Goal: Task Accomplishment & Management: Use online tool/utility

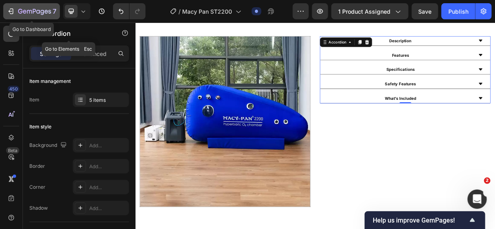
click at [9, 12] on icon "button" at bounding box center [11, 11] width 8 height 8
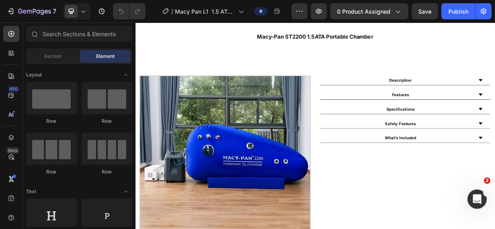
scroll to position [330, 0]
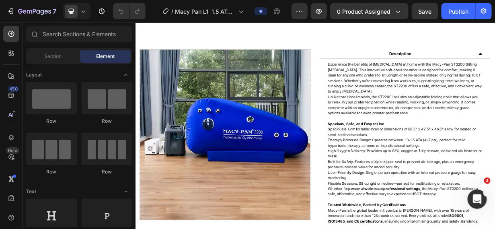
scroll to position [351, 0]
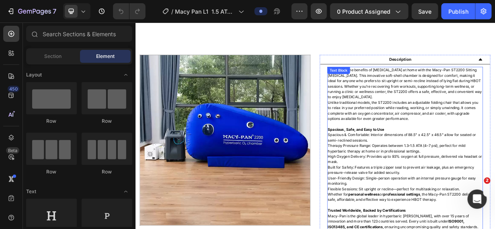
click at [494, 150] on p "Unlike traditional models, the ST2200 includes an adjustable folding chair that…" at bounding box center [497, 139] width 207 height 29
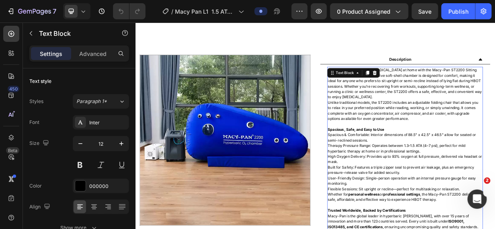
click at [494, 150] on p "Unlike traditional models, the ST2200 includes an adjustable folding chair that…" at bounding box center [497, 139] width 207 height 29
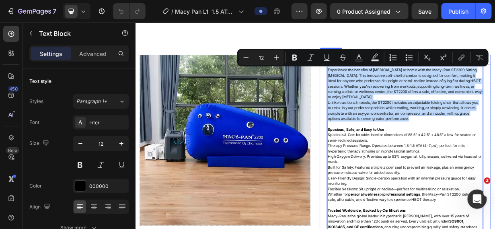
drag, startPoint x: 500, startPoint y: 150, endPoint x: 387, endPoint y: 85, distance: 130.5
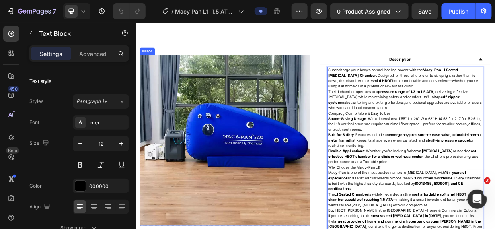
scroll to position [373, 0]
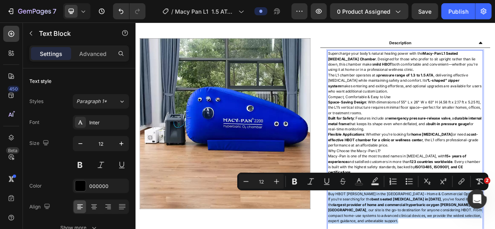
drag, startPoint x: 448, startPoint y: 288, endPoint x: 390, endPoint y: 250, distance: 69.5
drag, startPoint x: 454, startPoint y: 286, endPoint x: 390, endPoint y: 253, distance: 71.7
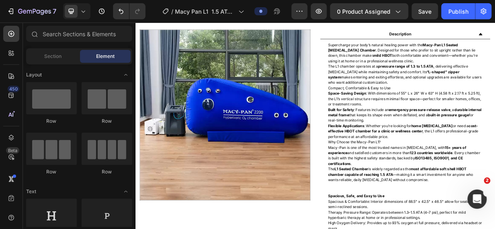
scroll to position [377, 0]
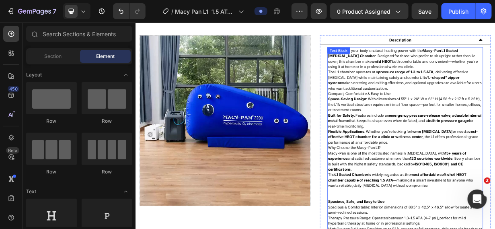
click at [494, 180] on p "Flexible Applications : Whether you’re looking for home hyperbaric oxygen thera…" at bounding box center [497, 175] width 207 height 22
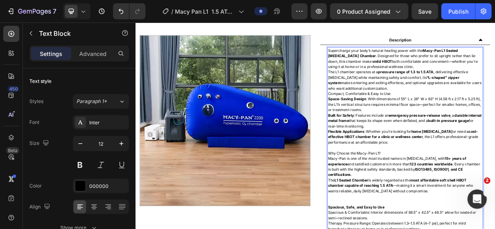
drag, startPoint x: 462, startPoint y: 195, endPoint x: 396, endPoint y: 198, distance: 66.4
drag, startPoint x: 396, startPoint y: 198, endPoint x: 478, endPoint y: 208, distance: 83.0
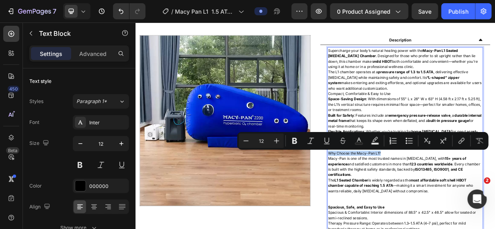
drag, startPoint x: 478, startPoint y: 208, endPoint x: 390, endPoint y: 196, distance: 88.9
click at [293, 141] on icon "Editor contextual toolbar" at bounding box center [294, 141] width 5 height 6
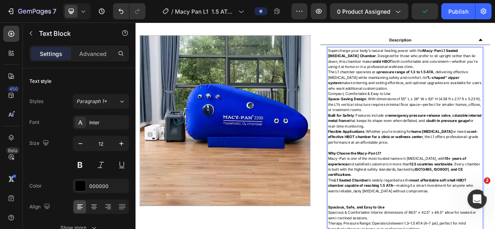
click at [404, 209] on strong "15+ years of experience" at bounding box center [486, 207] width 185 height 13
click at [464, 160] on p "Built for Safety : Features include an emergency pressure-release valve , a dur…" at bounding box center [497, 154] width 207 height 22
click at [460, 109] on p "The L1 chamber operates at a pressure range of 1.3 to 1.5 ATA , delivering effe…" at bounding box center [497, 99] width 207 height 29
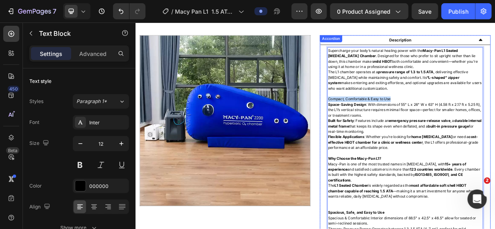
drag, startPoint x: 476, startPoint y: 123, endPoint x: 388, endPoint y: 123, distance: 87.6
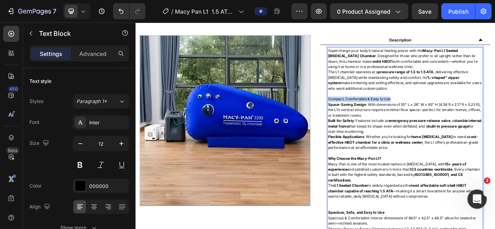
click at [490, 123] on p "Compact, Comfortable & Easy to Use" at bounding box center [497, 124] width 207 height 7
click at [481, 121] on p "Compact, Comfortable & Easy to Use" at bounding box center [497, 124] width 207 height 7
drag, startPoint x: 481, startPoint y: 121, endPoint x: 408, endPoint y: 117, distance: 72.9
drag, startPoint x: 406, startPoint y: 123, endPoint x: 441, endPoint y: 121, distance: 34.7
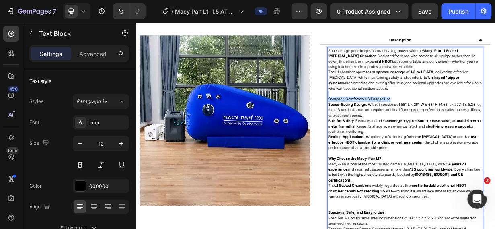
click at [477, 128] on p "Space-Saving Design : With dimensions of 55" L x 26" W x 63" H (4.58 ft x 2.17 …" at bounding box center [497, 139] width 207 height 22
drag, startPoint x: 477, startPoint y: 127, endPoint x: 455, endPoint y: 122, distance: 22.3
click at [475, 125] on p "Compact, Comfortable & Easy to Use" at bounding box center [497, 124] width 207 height 7
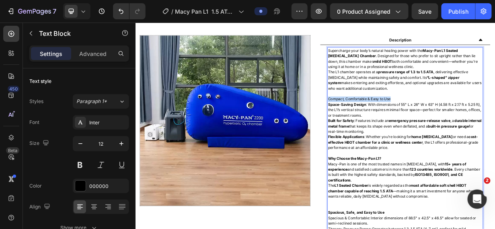
drag, startPoint x: 475, startPoint y: 125, endPoint x: 392, endPoint y: 121, distance: 82.9
click at [394, 121] on p "Compact, Comfortable & Easy to Use" at bounding box center [497, 124] width 207 height 7
click at [490, 119] on p "Rich Text Editor. Editing area: main" at bounding box center [497, 117] width 207 height 7
click at [484, 123] on p "Compact, Comfortable & Easy to Use" at bounding box center [497, 124] width 207 height 7
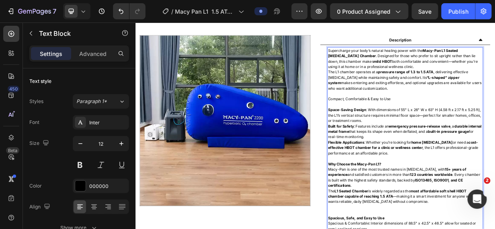
click at [484, 123] on p "Compact, Comfortable & Easy to Use" at bounding box center [497, 124] width 207 height 7
drag, startPoint x: 461, startPoint y: 124, endPoint x: 391, endPoint y: 124, distance: 69.9
click at [394, 124] on p "Compact, Comfortable & Easy to Use" at bounding box center [497, 124] width 207 height 7
drag, startPoint x: 476, startPoint y: 123, endPoint x: 391, endPoint y: 121, distance: 85.6
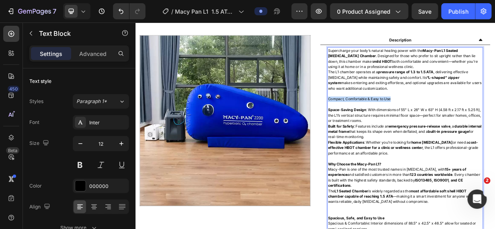
click at [394, 121] on p "Compact, Comfortable & Easy to Use" at bounding box center [497, 124] width 207 height 7
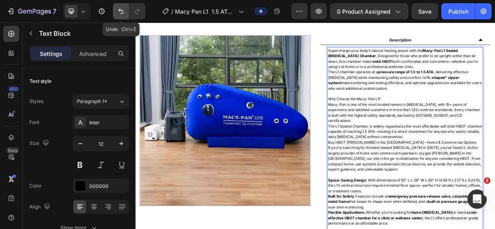
click at [122, 11] on icon "Undo/Redo" at bounding box center [121, 11] width 8 height 8
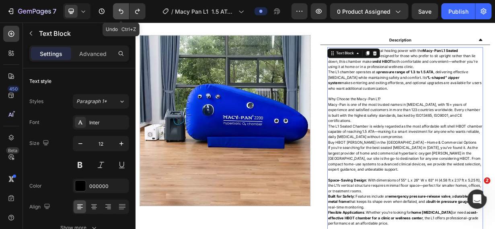
click at [122, 11] on icon "Undo/Redo" at bounding box center [121, 11] width 8 height 8
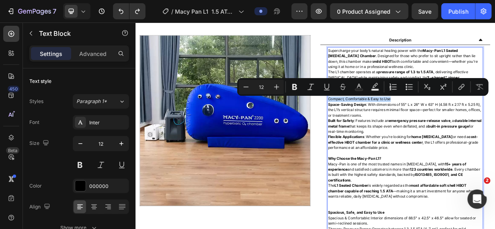
drag, startPoint x: 480, startPoint y: 125, endPoint x: 466, endPoint y: 116, distance: 17.4
click at [296, 90] on icon "Editor contextual toolbar" at bounding box center [295, 87] width 8 height 8
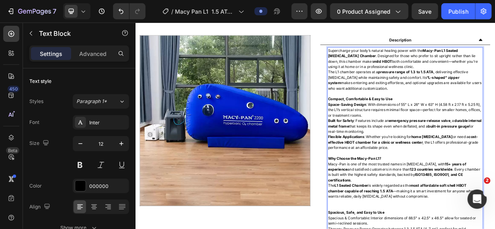
click at [412, 150] on strong "Built for Safety" at bounding box center [411, 153] width 35 height 6
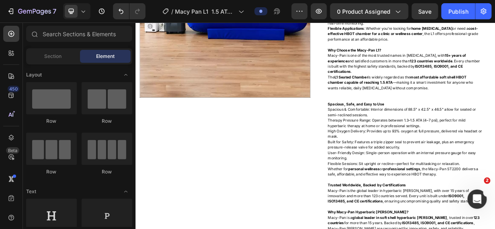
scroll to position [530, 0]
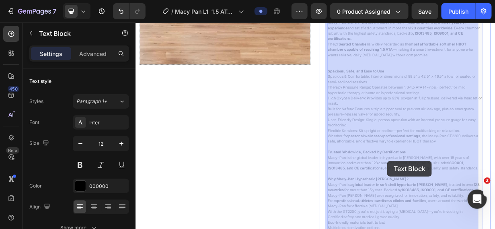
drag, startPoint x: 552, startPoint y: 254, endPoint x: 475, endPoint y: 210, distance: 88.8
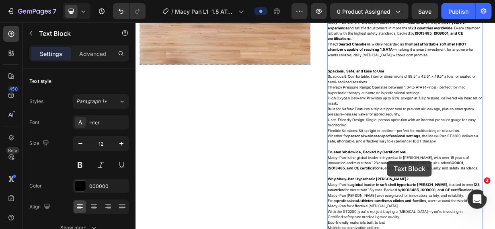
scroll to position [574, 0]
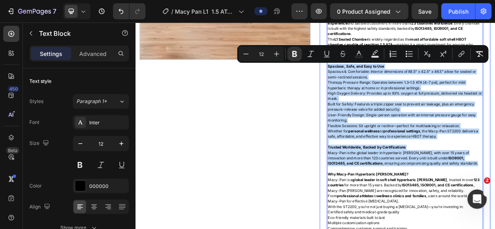
drag, startPoint x: 551, startPoint y: 210, endPoint x: 387, endPoint y: 81, distance: 208.7
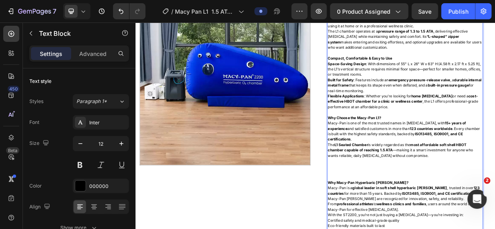
scroll to position [424, 0]
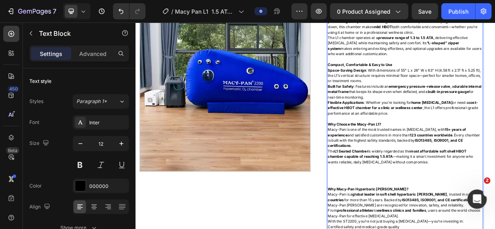
click at [468, 121] on p "Built for Safety : Features include an emergency pressure-release valve , a dur…" at bounding box center [497, 115] width 207 height 22
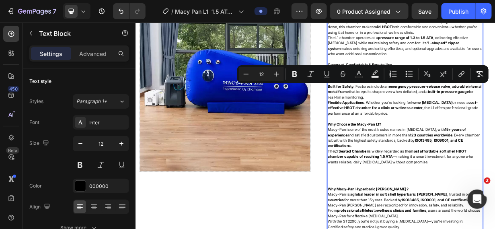
drag, startPoint x: 462, startPoint y: 121, endPoint x: 427, endPoint y: 108, distance: 37.3
click at [427, 108] on p "Built for Safety : Features include an emergency pressure-release valve , a dur…" at bounding box center [497, 115] width 207 height 22
click at [296, 75] on icon "Editor contextual toolbar" at bounding box center [294, 74] width 5 height 6
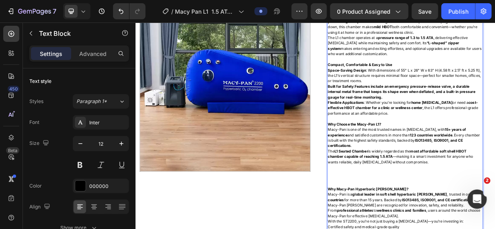
click at [351, 93] on img at bounding box center [255, 107] width 229 height 229
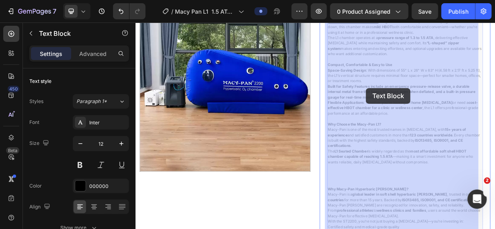
drag, startPoint x: 466, startPoint y: 120, endPoint x: 445, endPoint y: 110, distance: 23.2
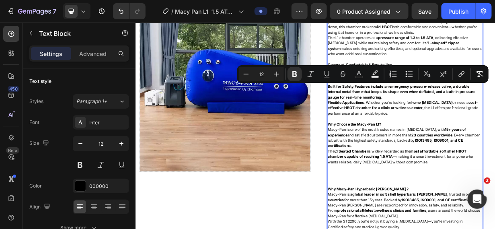
drag, startPoint x: 469, startPoint y: 120, endPoint x: 429, endPoint y: 105, distance: 42.9
click at [297, 75] on icon "Editor contextual toolbar" at bounding box center [295, 74] width 8 height 8
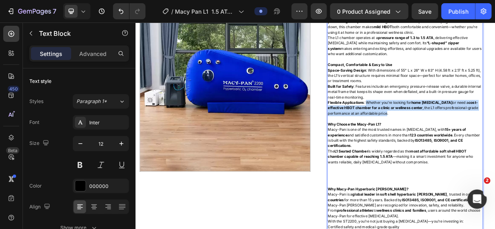
drag, startPoint x: 444, startPoint y: 130, endPoint x: 514, endPoint y: 142, distance: 70.9
click at [494, 142] on p "Flexible Applications : Whether you’re looking for home hyperbaric oxygen thera…" at bounding box center [497, 136] width 207 height 22
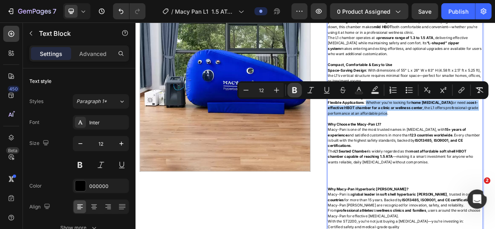
click at [297, 89] on icon "Editor contextual toolbar" at bounding box center [295, 90] width 8 height 8
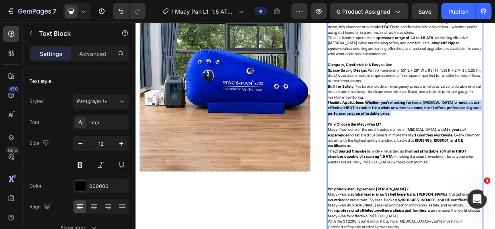
drag, startPoint x: 527, startPoint y: 147, endPoint x: 444, endPoint y: 130, distance: 85.4
click at [444, 130] on div "Supercharge your body’s natural healing power with the Macy-Pan L1 Seated Hyper…" at bounding box center [497, 209] width 209 height 400
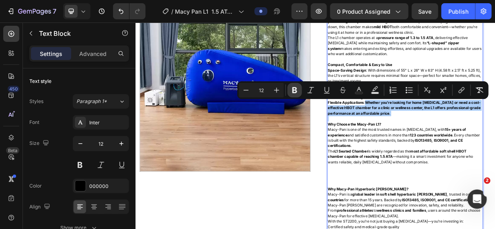
click at [298, 89] on icon "Editor contextual toolbar" at bounding box center [295, 90] width 8 height 8
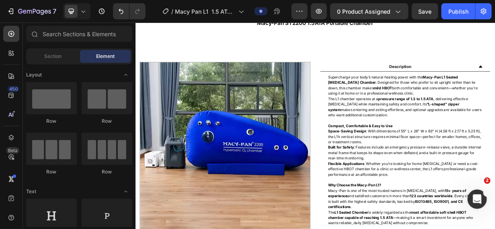
scroll to position [334, 0]
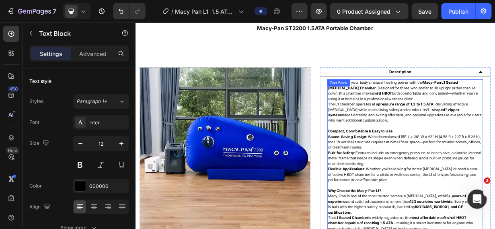
click at [494, 149] on p "The L1 chamber operates at a pressure range of 1.3 to 1.5 ATA , delivering effe…" at bounding box center [497, 142] width 207 height 29
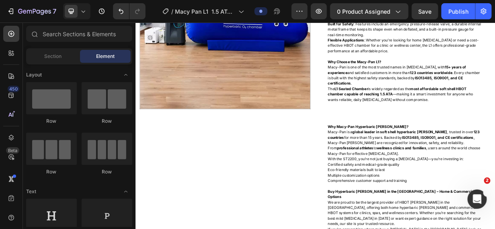
scroll to position [515, 0]
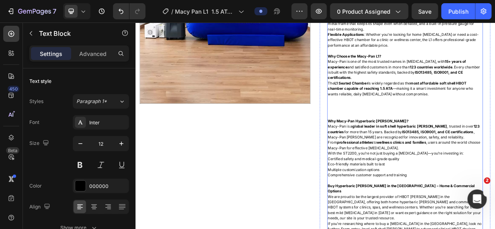
click at [425, 195] on p "With the ST2200, you’re not just buying a hyperbaric chamber—you’re investing i…" at bounding box center [497, 197] width 207 height 7
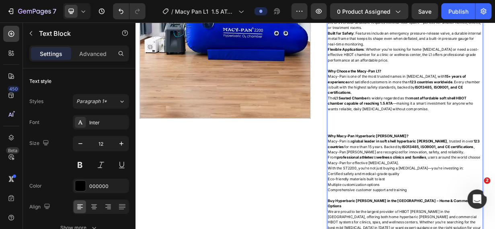
scroll to position [495, 0]
click at [428, 217] on p "With the ST2200, you’re not just buying a hyperbaric chamber—you’re investing i…" at bounding box center [497, 216] width 207 height 7
click at [394, 124] on p "The L1 Seated Chamber is widely regarded as the most affordable soft shell HBOT…" at bounding box center [497, 130] width 207 height 22
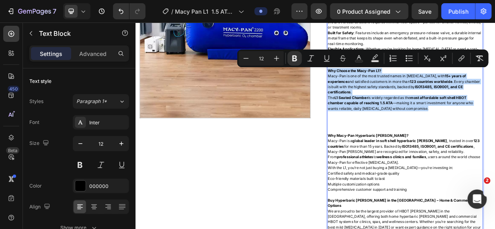
drag, startPoint x: 525, startPoint y: 136, endPoint x: 390, endPoint y: 85, distance: 145.1
click at [393, 85] on div "Supercharge your body’s natural healing power with the Macy-Pan L1 Seated Hyper…" at bounding box center [497, 137] width 209 height 400
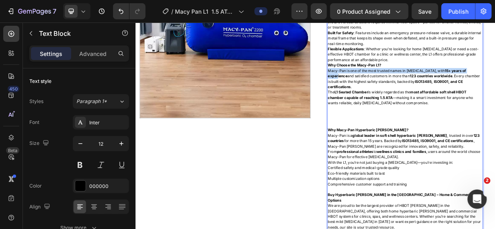
drag, startPoint x: 391, startPoint y: 84, endPoint x: 410, endPoint y: 95, distance: 22.7
click at [410, 95] on p "Macy-Pan is one of the most trusted names in hyperbaric oxygen therapy, with 15…" at bounding box center [497, 97] width 207 height 29
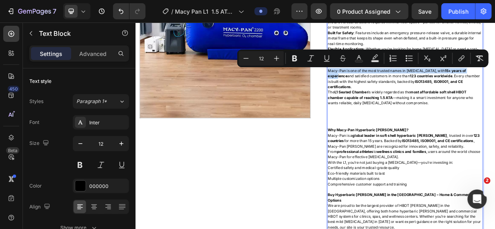
click at [398, 92] on strong "15+ years of experience" at bounding box center [486, 89] width 185 height 13
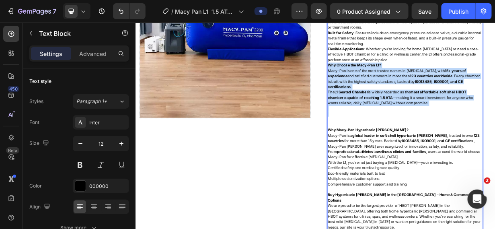
drag, startPoint x: 392, startPoint y: 78, endPoint x: 529, endPoint y: 142, distance: 151.4
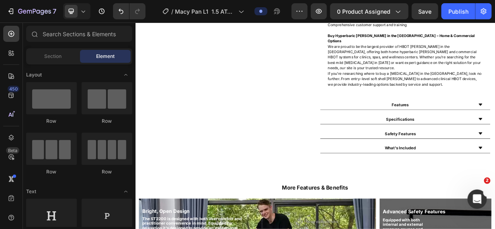
scroll to position [643, 0]
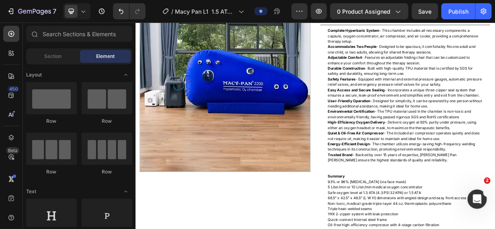
scroll to position [409, 0]
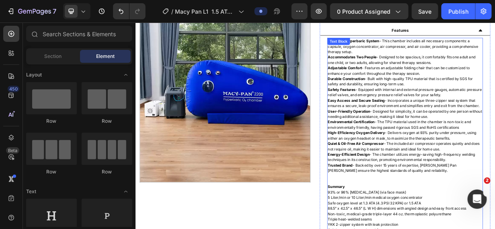
click at [493, 219] on p "Trusted Brand - Backed by over 15 years of expertise, Macy Pan chambers ensure …" at bounding box center [497, 217] width 207 height 14
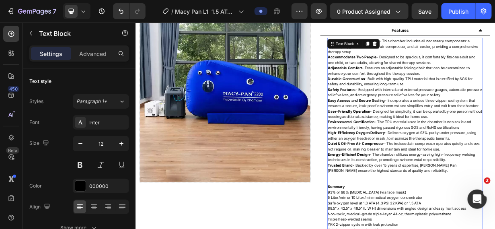
click at [493, 219] on p "Trusted Brand - Backed by over 15 years of expertise, Macy Pan chambers ensure …" at bounding box center [497, 217] width 207 height 14
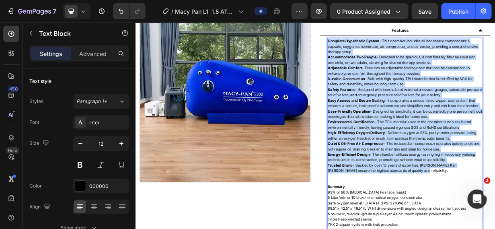
drag, startPoint x: 493, startPoint y: 219, endPoint x: 392, endPoint y: 45, distance: 201.5
click at [393, 45] on div "Complete Hyperbaric System - This chamber includes all necessary components: a …" at bounding box center [497, 196] width 209 height 306
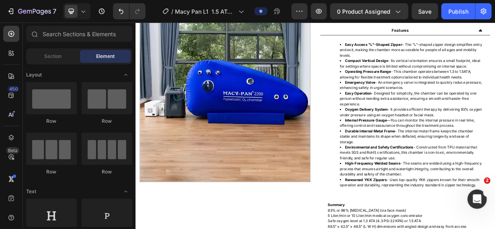
scroll to position [402, 0]
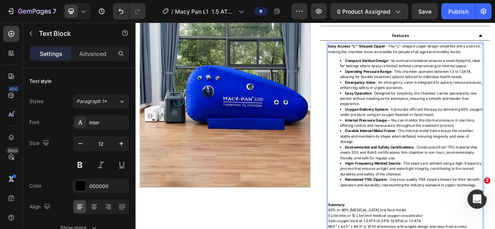
scroll to position [395, 0]
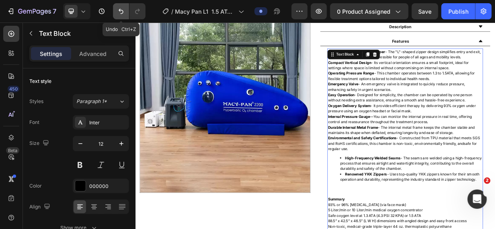
click at [121, 9] on icon "Undo/Redo" at bounding box center [121, 11] width 8 height 8
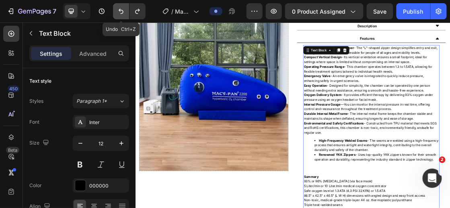
click at [118, 10] on icon "Undo/Redo" at bounding box center [121, 11] width 8 height 8
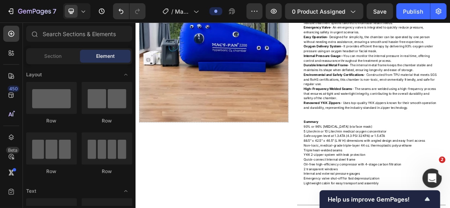
scroll to position [477, 0]
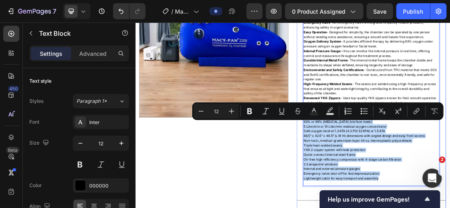
drag, startPoint x: 508, startPoint y: 260, endPoint x: 435, endPoint y: 142, distance: 139.1
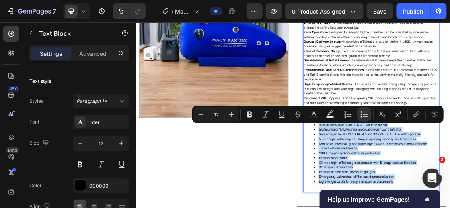
drag, startPoint x: 530, startPoint y: 266, endPoint x: 398, endPoint y: 179, distance: 158.2
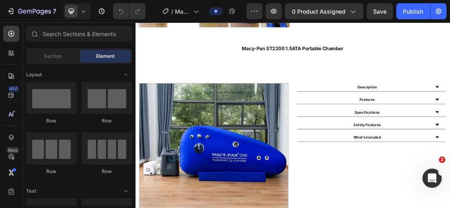
scroll to position [311, 0]
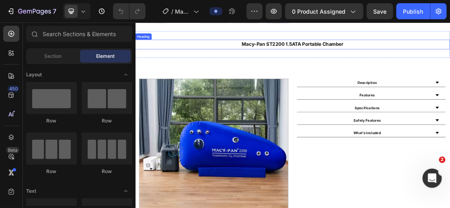
click at [414, 51] on strong "Macy-Pan ST2200 1.5ATA Portable Chamber" at bounding box center [377, 55] width 156 height 8
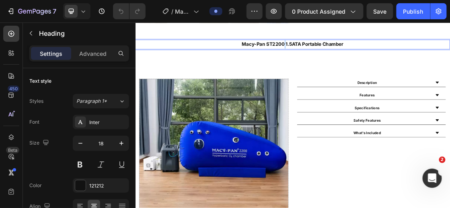
click at [361, 53] on strong "Macy-Pan ST2200 1.5ATA Portable Chamber" at bounding box center [377, 55] width 156 height 8
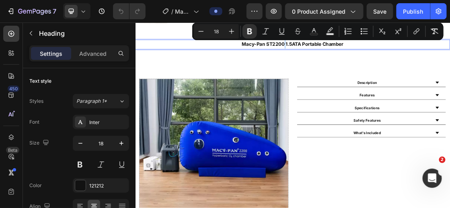
click at [361, 53] on strong "Macy-Pan ST2200 1.5ATA Portable Chamber" at bounding box center [377, 55] width 156 height 8
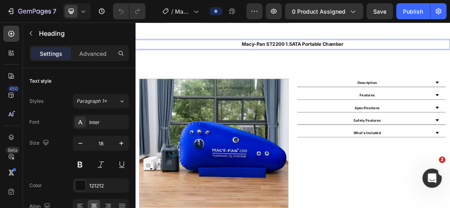
click at [361, 53] on strong "Macy-Pan ST2200 1.5ATA Portable Chamber" at bounding box center [377, 55] width 156 height 8
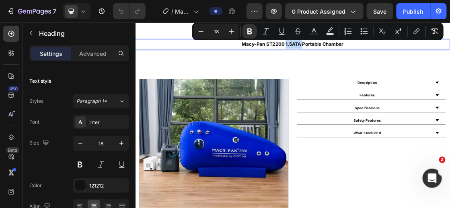
click at [361, 53] on strong "Macy-Pan ST2200 1.5ATA Portable Chamber" at bounding box center [377, 55] width 156 height 8
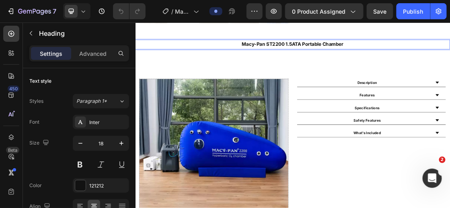
click at [361, 53] on strong "Macy-Pan ST2200 1.5ATA Portable Chamber" at bounding box center [377, 55] width 156 height 8
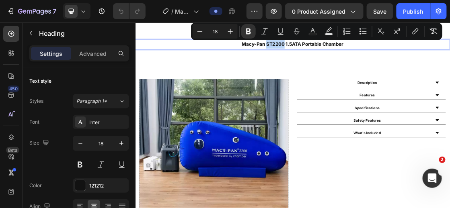
drag, startPoint x: 360, startPoint y: 53, endPoint x: 333, endPoint y: 51, distance: 27.0
click at [333, 51] on strong "Macy-Pan ST2200 1.5ATA Portable Chamber" at bounding box center [377, 55] width 156 height 8
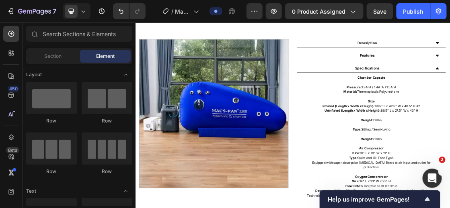
scroll to position [362, 0]
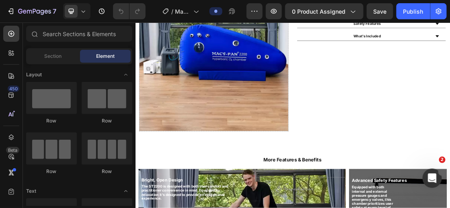
scroll to position [330, 0]
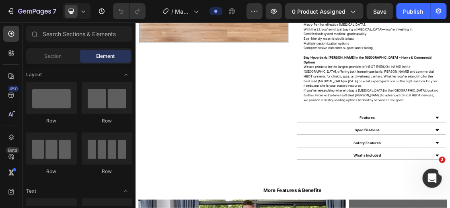
scroll to position [607, 0]
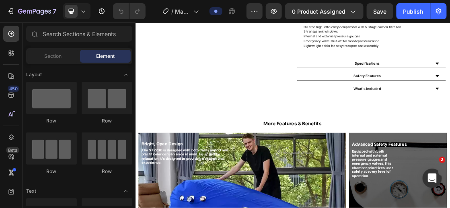
scroll to position [573, 0]
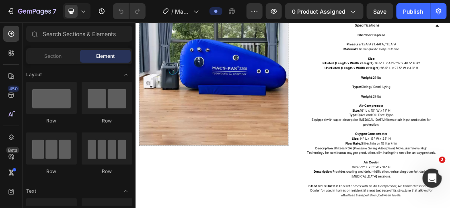
scroll to position [420, 0]
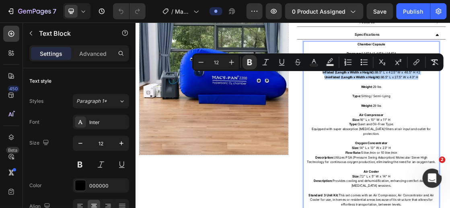
drag, startPoint x: 568, startPoint y: 107, endPoint x: 418, endPoint y: 98, distance: 150.2
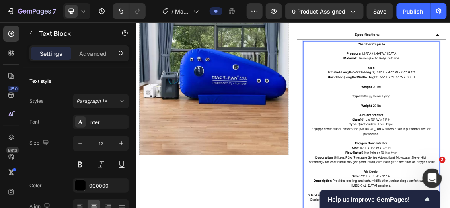
click at [431, 97] on strong "IInflated" at bounding box center [440, 99] width 19 height 6
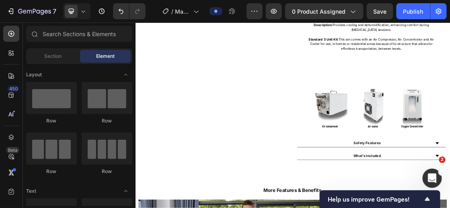
scroll to position [759, 0]
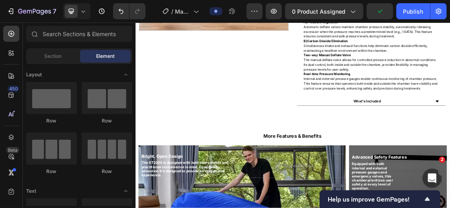
scroll to position [618, 0]
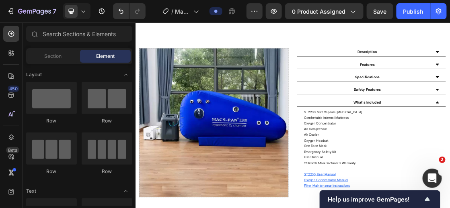
scroll to position [395, 0]
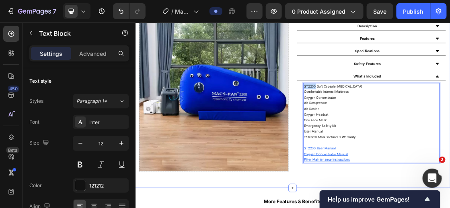
drag, startPoint x: 409, startPoint y: 120, endPoint x: 369, endPoint y: 122, distance: 39.8
click at [369, 122] on div "Image Description Features Specifications Safety Features What's Included ST220…" at bounding box center [376, 133] width 482 height 287
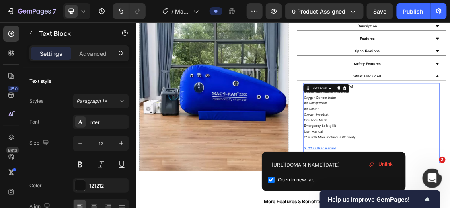
click at [388, 161] on span "Unlink" at bounding box center [385, 164] width 14 height 7
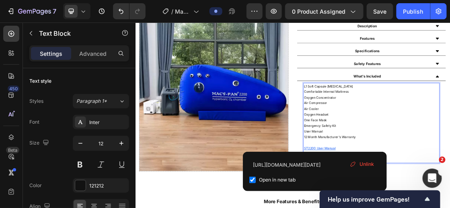
click at [361, 162] on span "Unlink" at bounding box center [366, 164] width 14 height 7
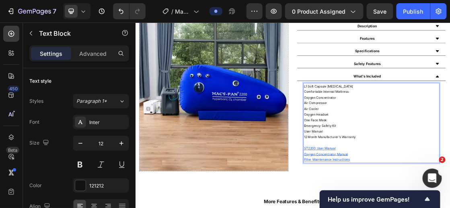
drag, startPoint x: 441, startPoint y: 215, endPoint x: 430, endPoint y: 214, distance: 10.9
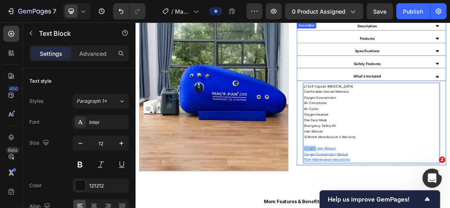
drag, startPoint x: 408, startPoint y: 214, endPoint x: 388, endPoint y: 214, distance: 20.5
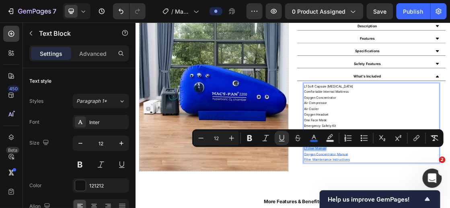
drag, startPoint x: 431, startPoint y: 214, endPoint x: 391, endPoint y: 217, distance: 40.3
click at [416, 137] on icon "Editor contextual toolbar" at bounding box center [416, 138] width 8 height 8
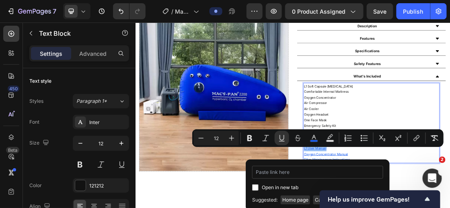
click at [306, 168] on input "Editor contextual toolbar" at bounding box center [317, 172] width 131 height 13
click at [252, 185] on input "Editor contextual toolbar" at bounding box center [255, 188] width 6 height 6
checkbox input "true"
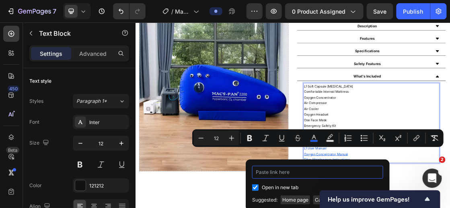
type input "[URL][DOMAIN_NAME]"
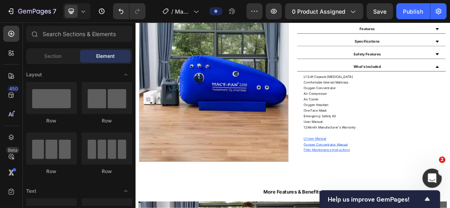
scroll to position [403, 0]
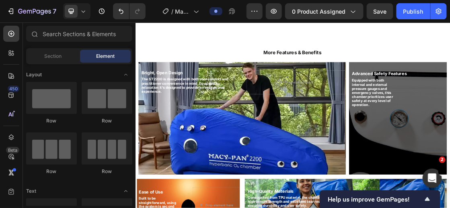
scroll to position [746, 0]
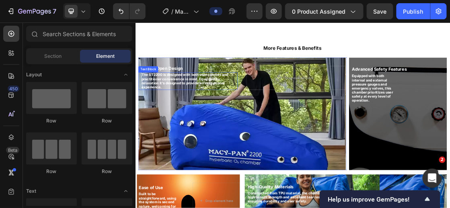
click at [177, 116] on div "The ST2200 is designed with both user comfort and practitioner convenience in m…" at bounding box center [216, 112] width 152 height 27
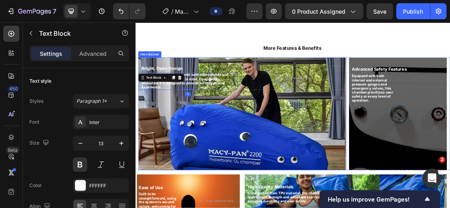
click at [166, 139] on div "Bright, Open Design Heading The ST2200 is designed with both user comfort and p…" at bounding box center [299, 107] width 318 height 63
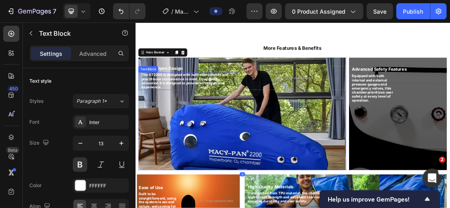
click at [176, 117] on div "The ST2200 is designed with both user comfort and practitioner convenience in m…" at bounding box center [216, 112] width 152 height 27
click at [171, 125] on span "The ST2200 is designed with both user comfort and practitioner convenience in m…" at bounding box center [211, 111] width 133 height 25
click at [176, 119] on span "The ST2200 is designed with both user comfort and practitioner convenience in m…" at bounding box center [211, 111] width 133 height 25
click at [340, 172] on div "Background Image" at bounding box center [299, 162] width 318 height 173
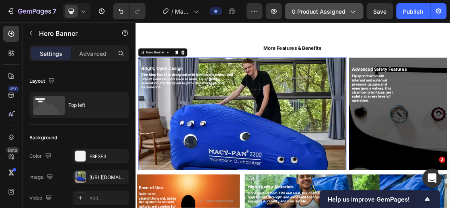
click at [357, 8] on icon "button" at bounding box center [353, 11] width 8 height 8
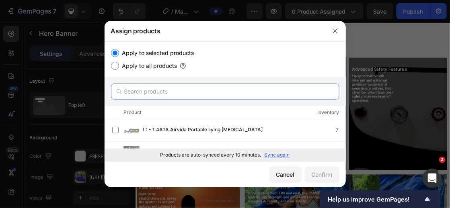
click at [193, 84] on input "text" at bounding box center [225, 92] width 228 height 16
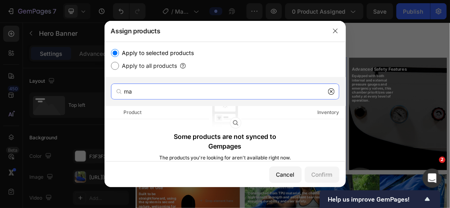
type input "m"
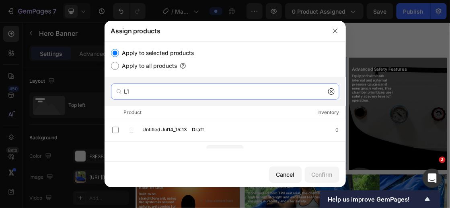
click at [165, 93] on input "L1" at bounding box center [225, 92] width 228 height 16
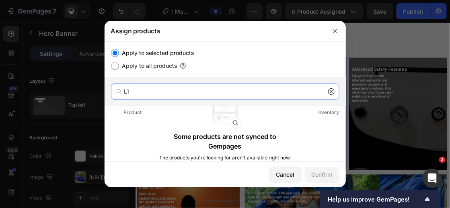
type input "L"
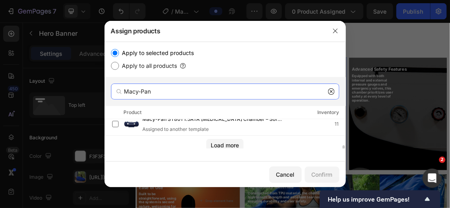
scroll to position [122, 0]
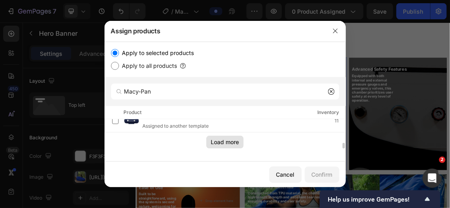
click at [224, 138] on div "Load more" at bounding box center [225, 142] width 28 height 8
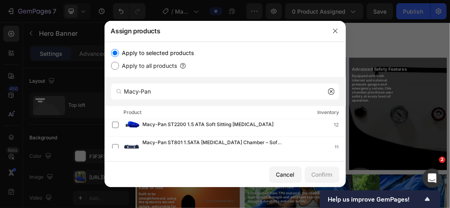
scroll to position [105, 0]
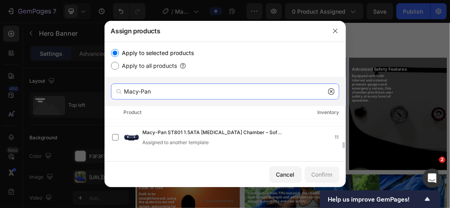
click at [159, 90] on input "Macy-Pan" at bounding box center [225, 92] width 228 height 16
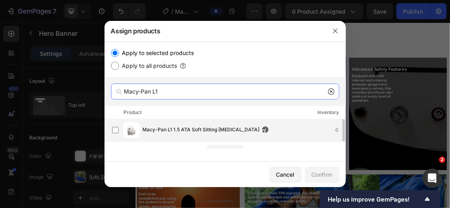
type input "Macy-Pan L1"
click at [163, 126] on span "Macy-Pan L1 1.5 ATA Soft Sitting [MEDICAL_DATA]" at bounding box center [201, 130] width 117 height 9
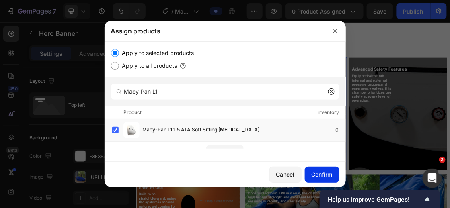
click at [319, 174] on div "Confirm" at bounding box center [322, 174] width 21 height 8
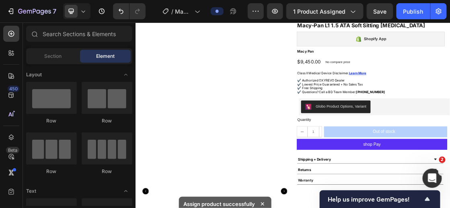
scroll to position [0, 0]
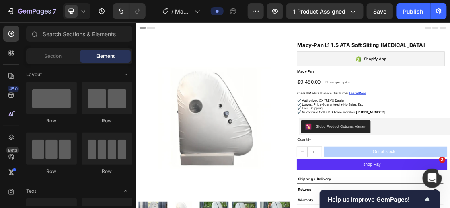
click at [449, 21] on div "7 Version history / Macy Pan L1 1.5 ATA Soft Sitting [MEDICAL_DATA] Preview 1 p…" at bounding box center [225, 11] width 450 height 23
drag, startPoint x: 584, startPoint y: 43, endPoint x: 616, endPoint y: 34, distance: 33.5
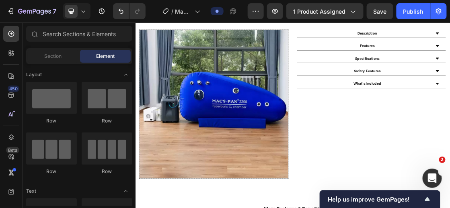
scroll to position [398, 0]
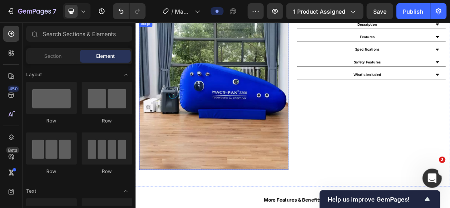
click at [248, 142] on img at bounding box center [255, 133] width 229 height 229
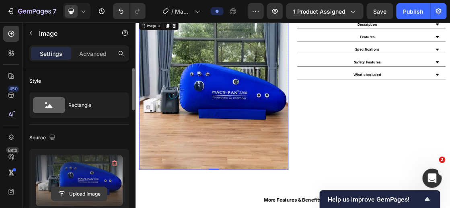
click at [83, 195] on input "file" at bounding box center [78, 194] width 55 height 14
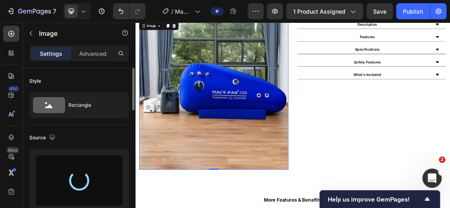
type input "[URL][DOMAIN_NAME]"
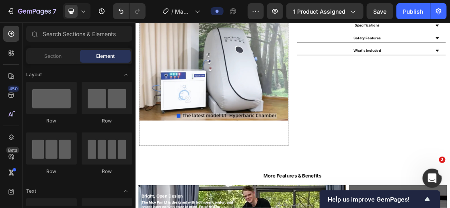
scroll to position [375, 0]
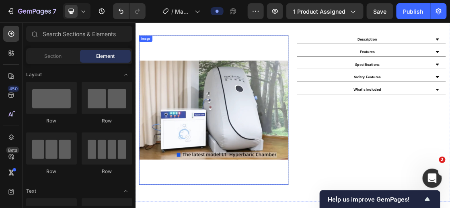
click at [259, 149] on img at bounding box center [255, 156] width 229 height 229
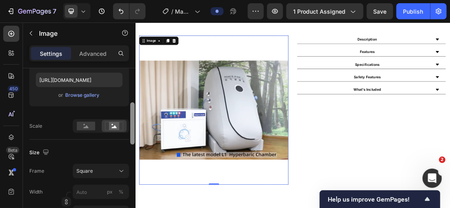
scroll to position [138, 0]
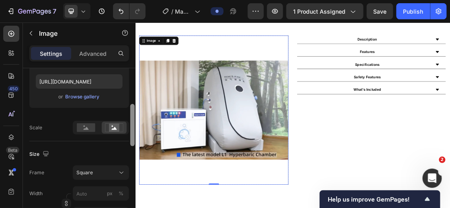
drag, startPoint x: 131, startPoint y: 95, endPoint x: 130, endPoint y: 131, distance: 36.2
click at [130, 131] on div at bounding box center [132, 125] width 4 height 42
click at [90, 125] on rect at bounding box center [86, 127] width 18 height 9
click at [109, 125] on icon at bounding box center [114, 127] width 18 height 9
click at [88, 125] on rect at bounding box center [86, 127] width 18 height 9
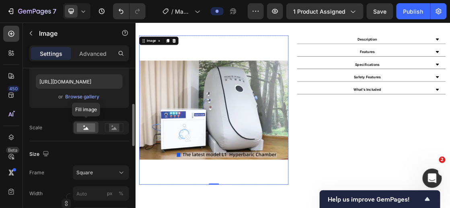
click at [88, 125] on rect at bounding box center [86, 127] width 18 height 9
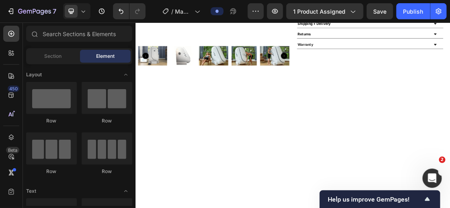
scroll to position [0, 0]
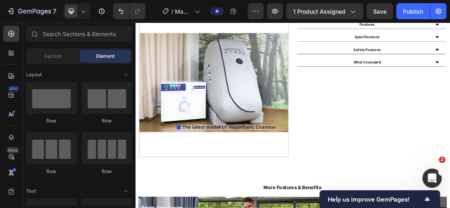
scroll to position [404, 0]
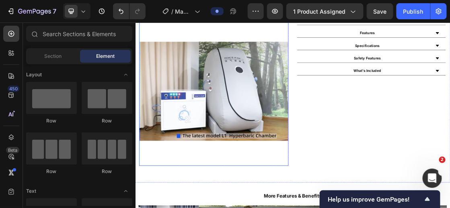
click at [267, 131] on img at bounding box center [255, 127] width 229 height 229
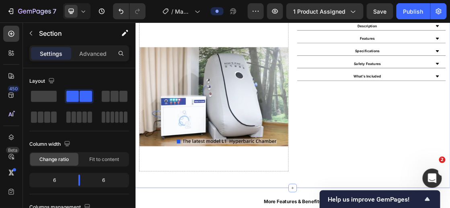
scroll to position [353, 0]
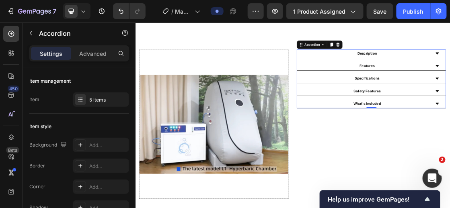
click at [267, 183] on img at bounding box center [255, 178] width 229 height 229
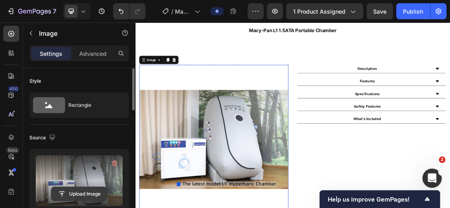
click at [86, 190] on input "file" at bounding box center [78, 194] width 55 height 14
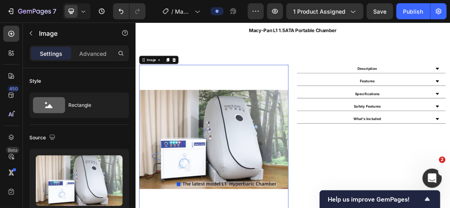
click at [244, 208] on img at bounding box center [255, 201] width 229 height 229
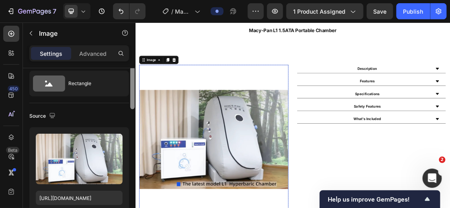
scroll to position [15, 0]
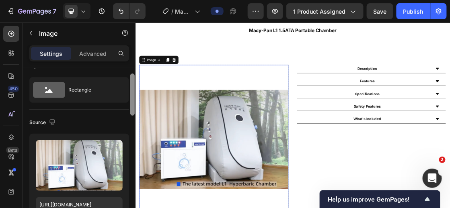
drag, startPoint x: 133, startPoint y: 101, endPoint x: 134, endPoint y: 105, distance: 4.3
click at [134, 105] on div at bounding box center [132, 95] width 4 height 42
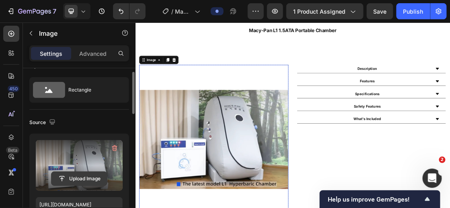
click at [82, 172] on input "file" at bounding box center [78, 179] width 55 height 14
click at [84, 178] on input "file" at bounding box center [78, 179] width 55 height 14
click at [93, 176] on input "file" at bounding box center [78, 179] width 55 height 14
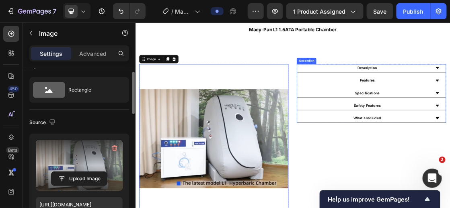
scroll to position [330, 0]
